Goal: Information Seeking & Learning: Check status

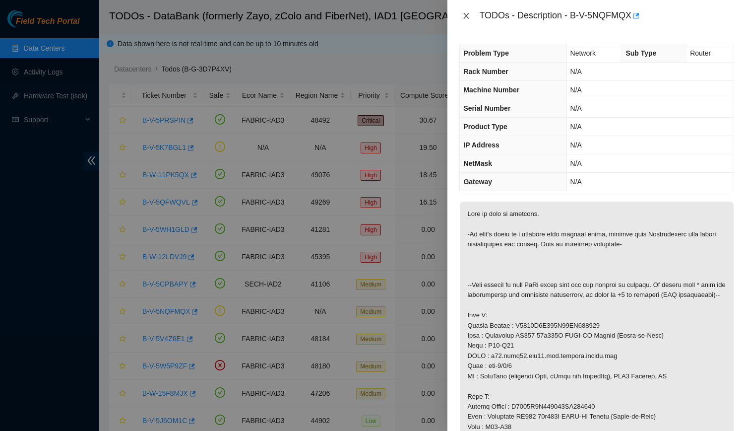
click at [464, 14] on icon "close" at bounding box center [466, 16] width 8 height 8
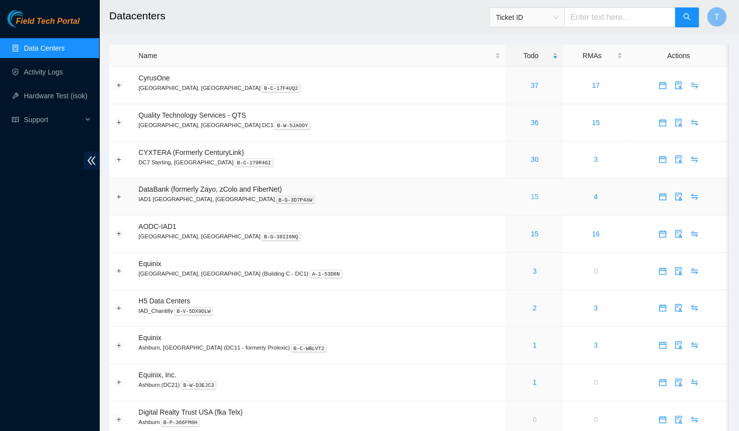
click at [530, 200] on link "15" at bounding box center [534, 196] width 8 height 8
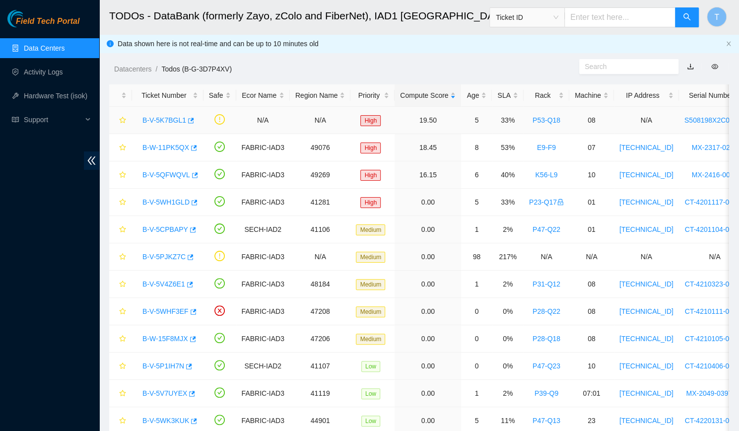
click at [162, 124] on link "B-V-5K7BGL1" at bounding box center [164, 120] width 44 height 8
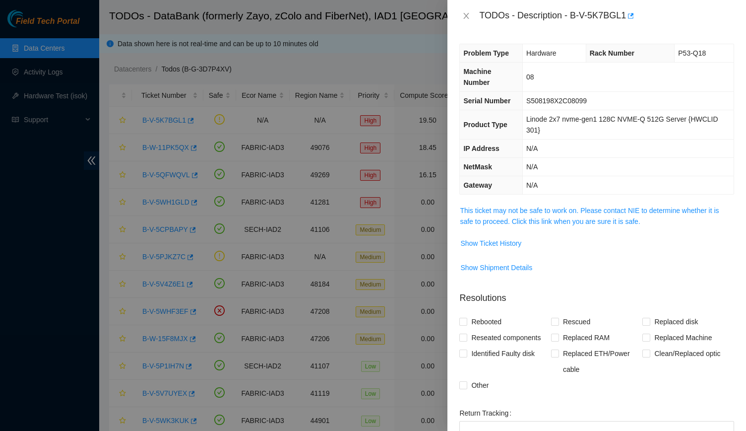
click at [506, 199] on div "Problem Type Hardware Rack Number P53-Q18 Machine Number 08 Serial Number S5081…" at bounding box center [596, 231] width 299 height 399
click at [505, 206] on link "This ticket may not be safe to work on. Please contact NIE to determine whether…" at bounding box center [589, 215] width 259 height 19
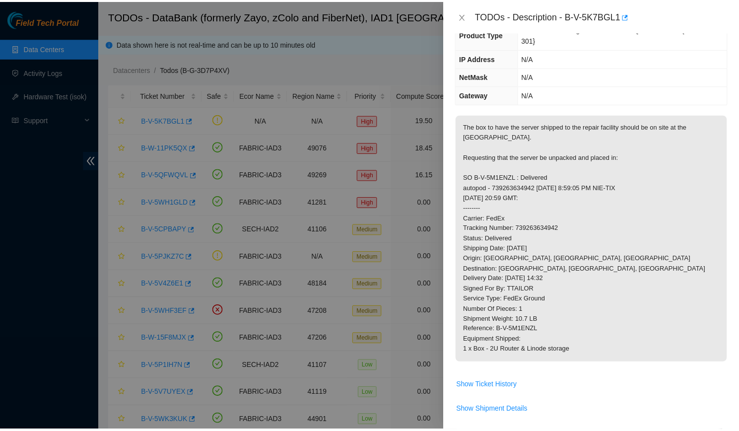
scroll to position [73, 0]
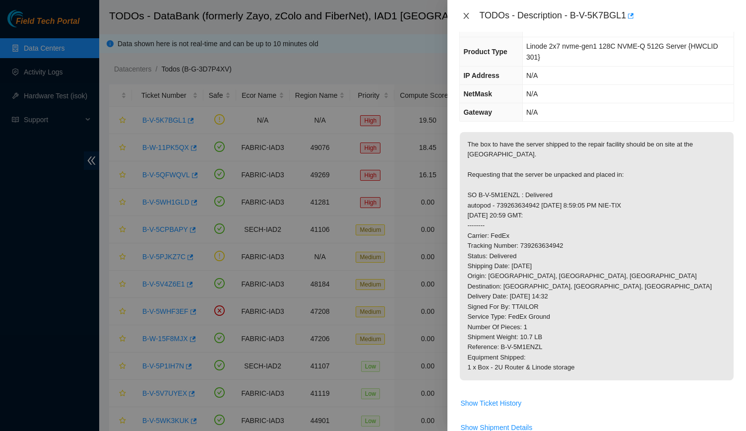
click at [462, 12] on icon "close" at bounding box center [466, 16] width 8 height 8
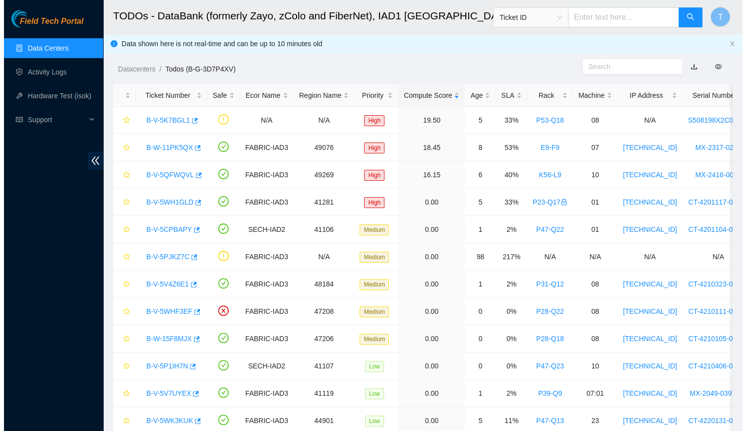
scroll to position [84, 0]
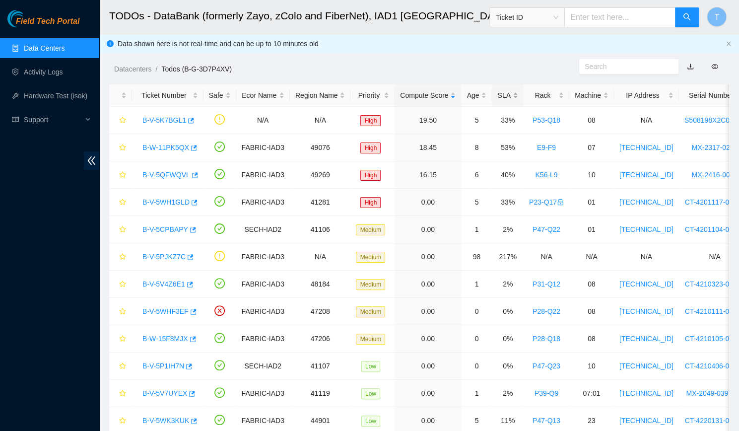
click at [499, 90] on div "SLA" at bounding box center [507, 95] width 20 height 11
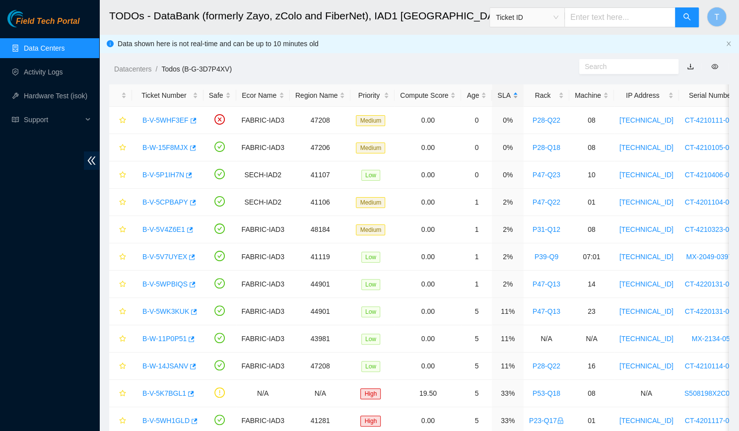
click at [499, 90] on div "SLA" at bounding box center [507, 95] width 20 height 11
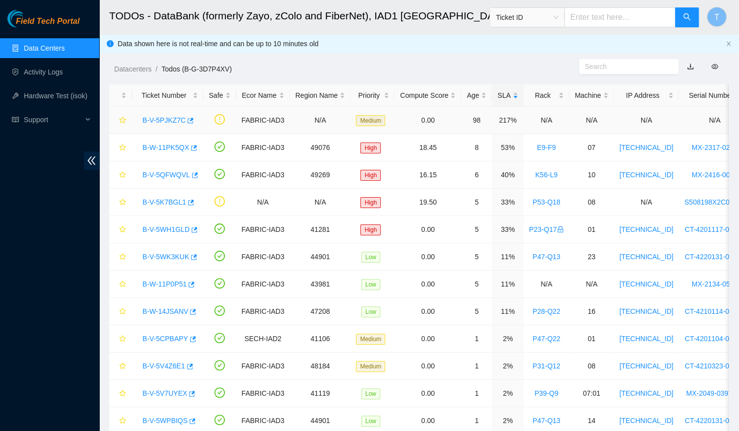
click at [169, 119] on link "B-V-5PJKZ7C" at bounding box center [163, 120] width 43 height 8
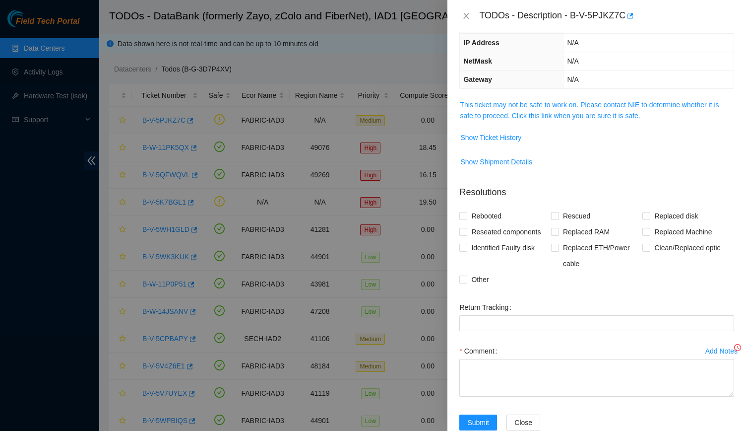
scroll to position [62, 0]
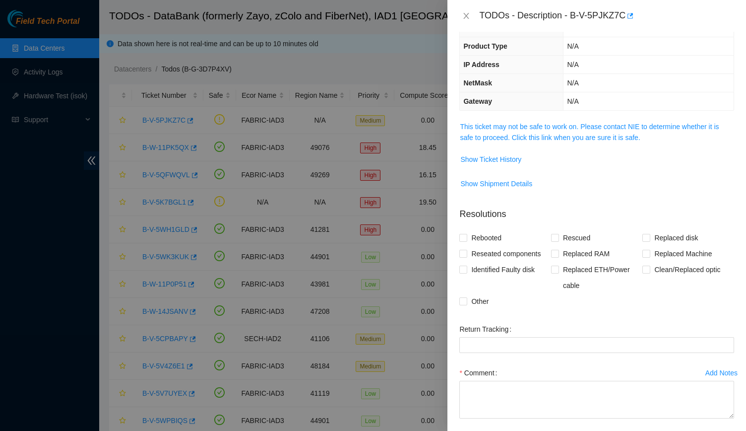
click at [551, 141] on td "This ticket may not be safe to work on. Please contact NIE to determine whether…" at bounding box center [596, 136] width 275 height 30
click at [541, 133] on link "This ticket may not be safe to work on. Please contact NIE to determine whether…" at bounding box center [589, 132] width 259 height 19
